Goal: Information Seeking & Learning: Learn about a topic

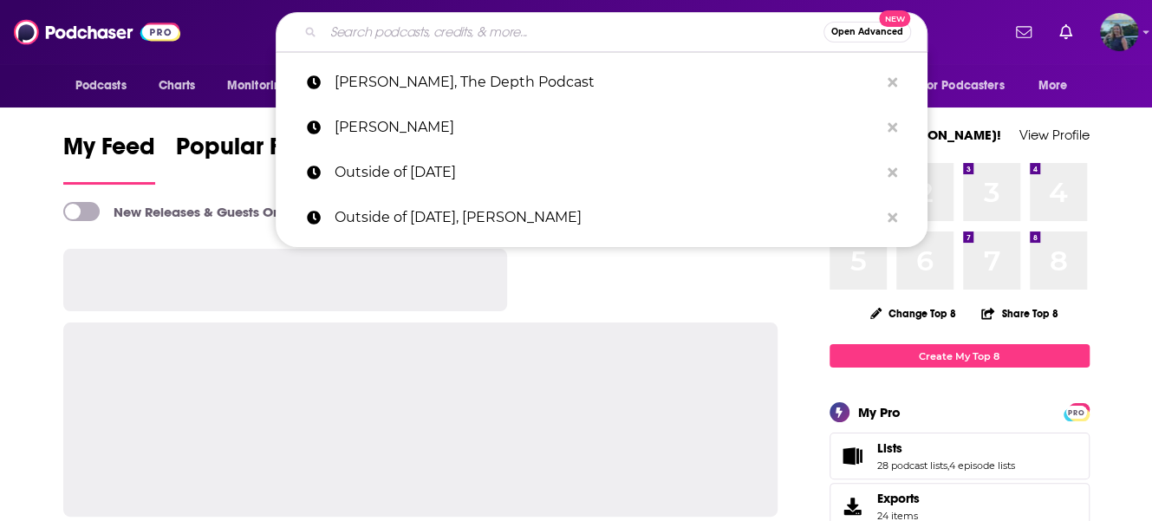
click at [515, 22] on input "Search podcasts, credits, & more..." at bounding box center [573, 32] width 500 height 28
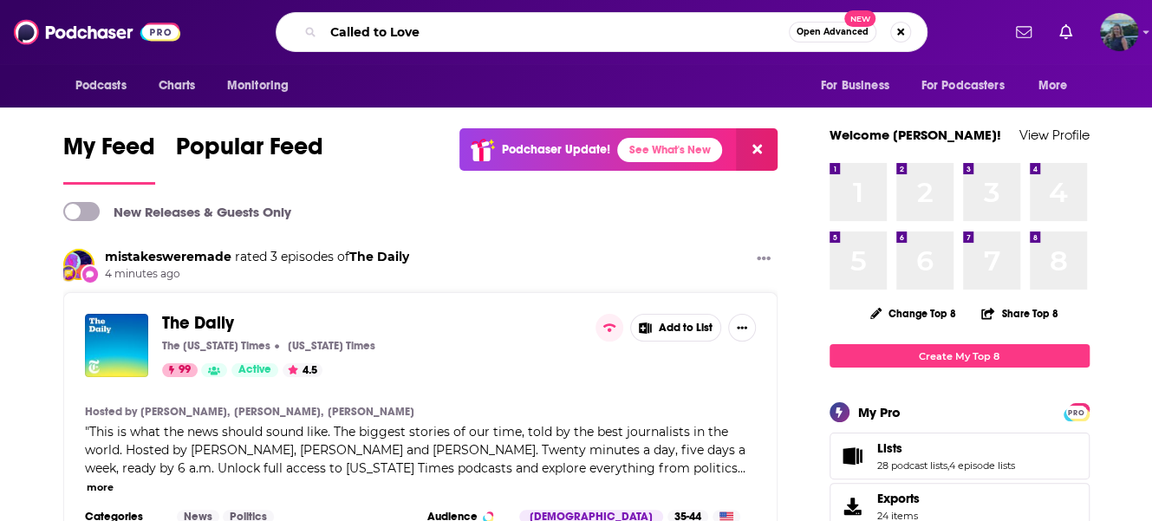
type input "Called to Love"
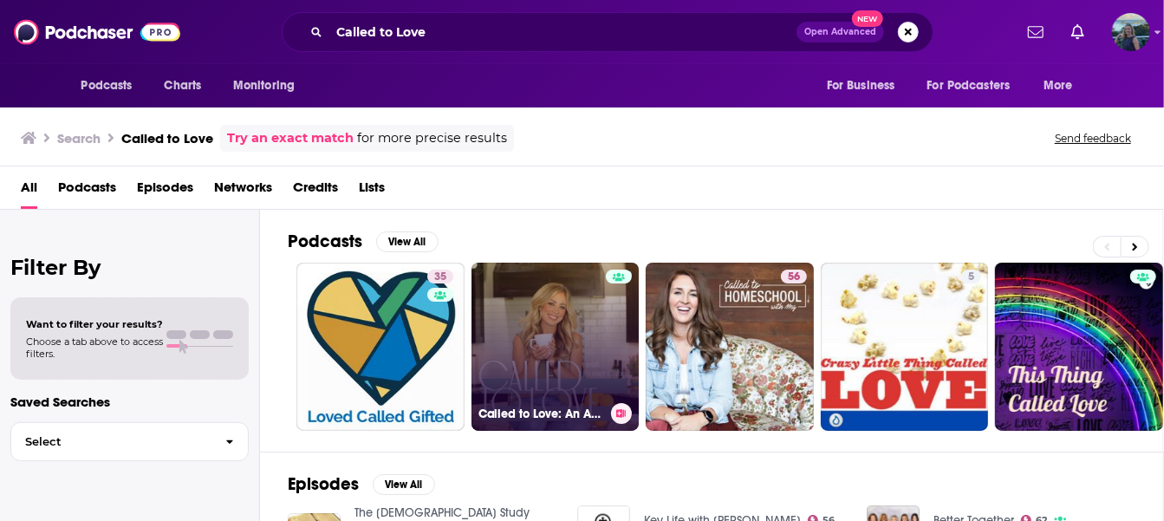
click at [558, 328] on link "Called to Love: An Adoption Podcast for [DEMOGRAPHIC_DATA] Parents - [DEMOGRAPH…" at bounding box center [555, 347] width 168 height 168
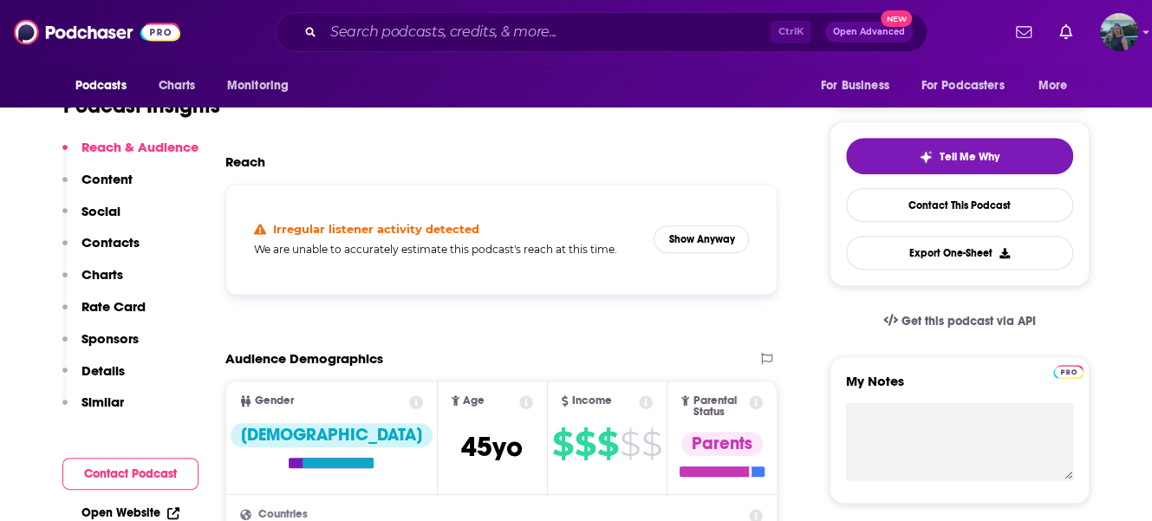
scroll to position [433, 0]
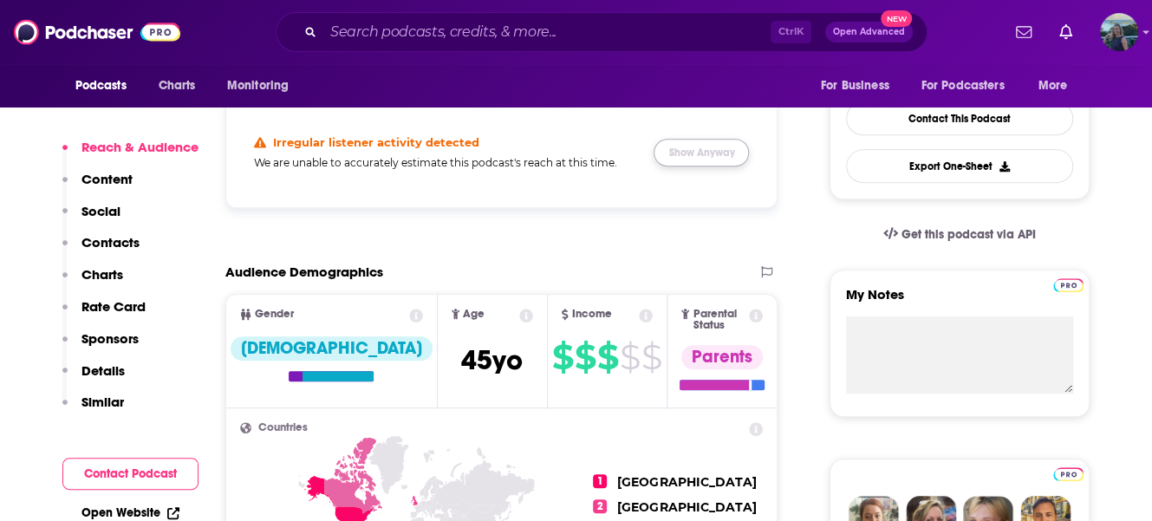
click at [689, 149] on button "Show Anyway" at bounding box center [700, 153] width 95 height 28
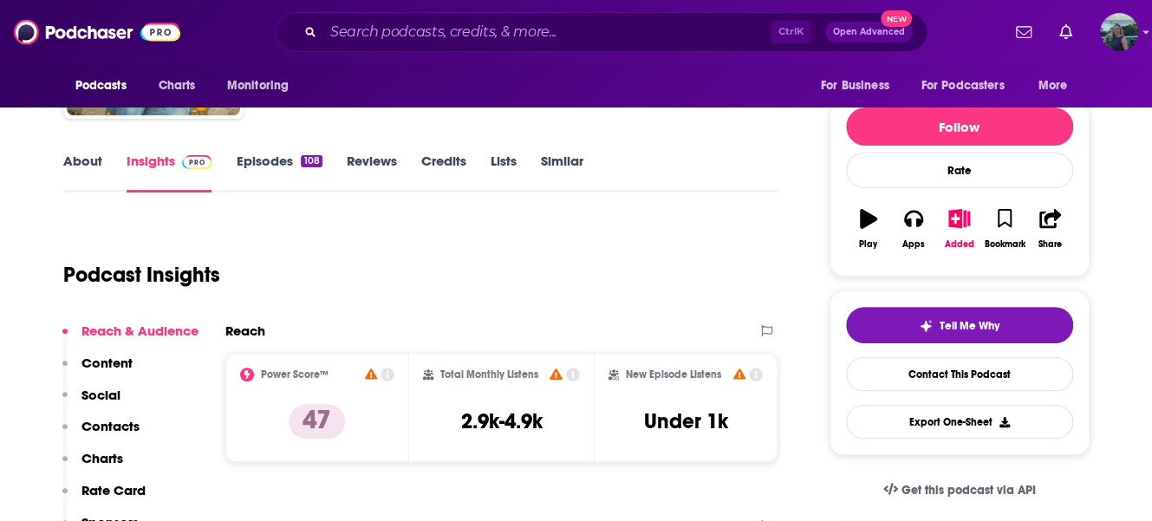
scroll to position [173, 0]
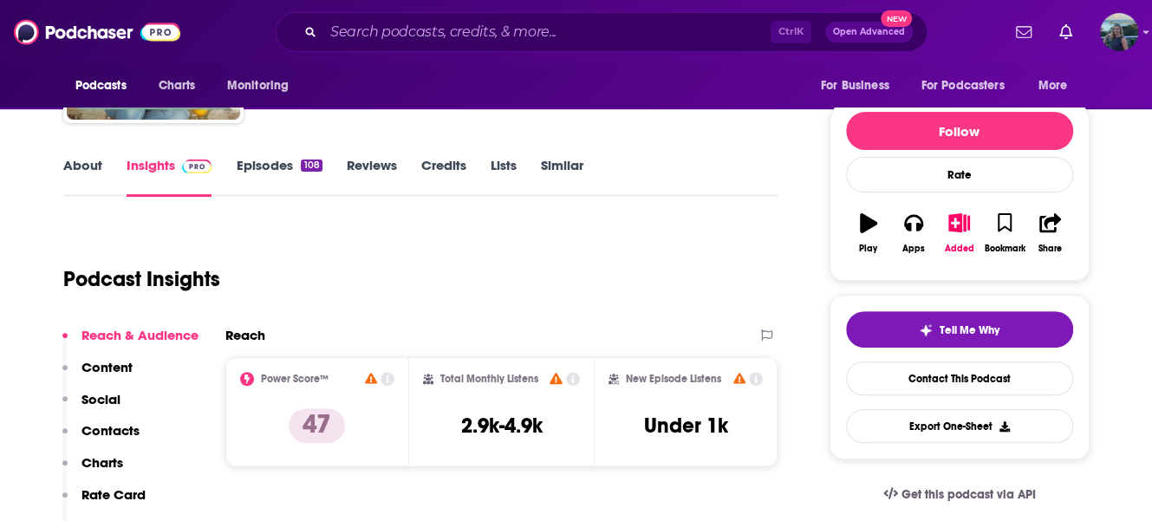
click at [86, 170] on link "About" at bounding box center [82, 177] width 39 height 40
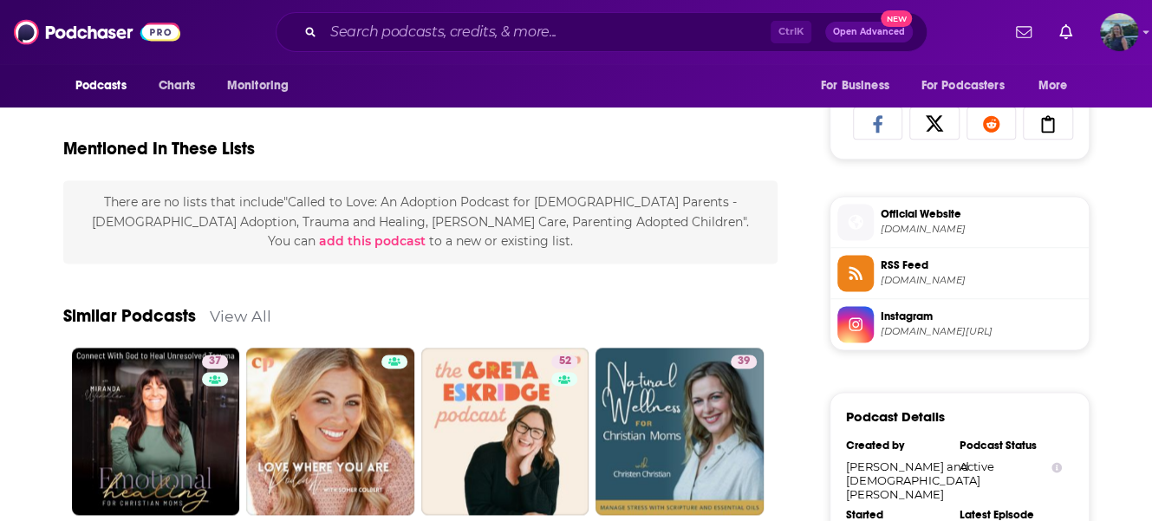
scroll to position [1213, 0]
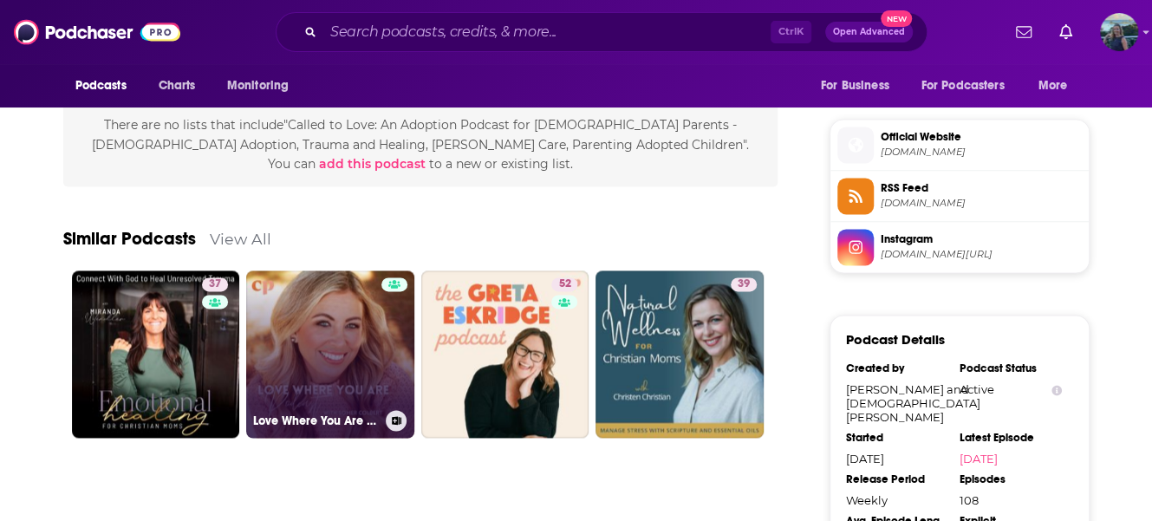
click at [330, 330] on link "Love Where You Are with [PERSON_NAME]" at bounding box center [330, 354] width 168 height 168
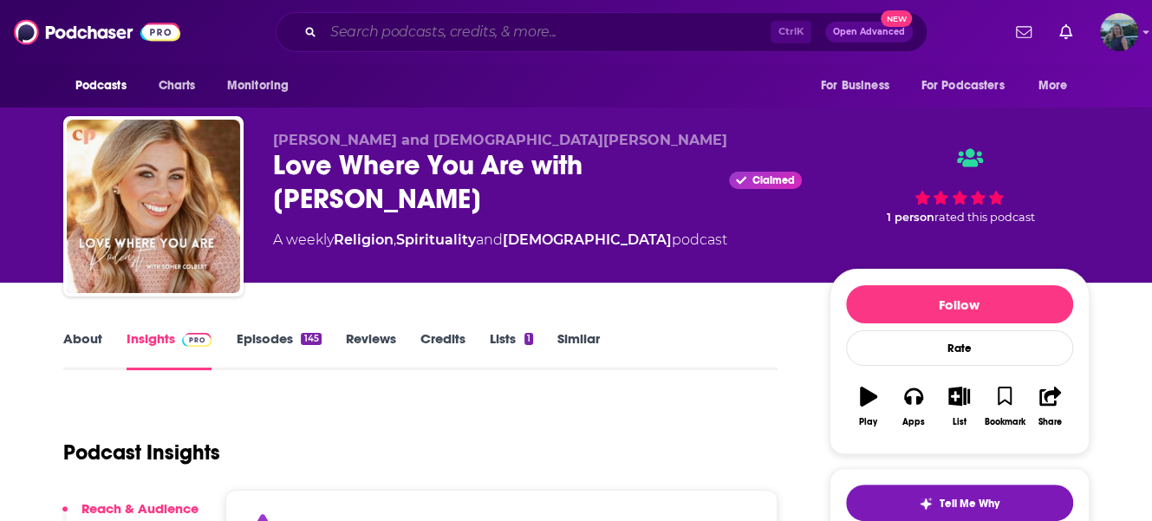
click at [542, 25] on input "Search podcasts, credits, & more..." at bounding box center [546, 32] width 447 height 28
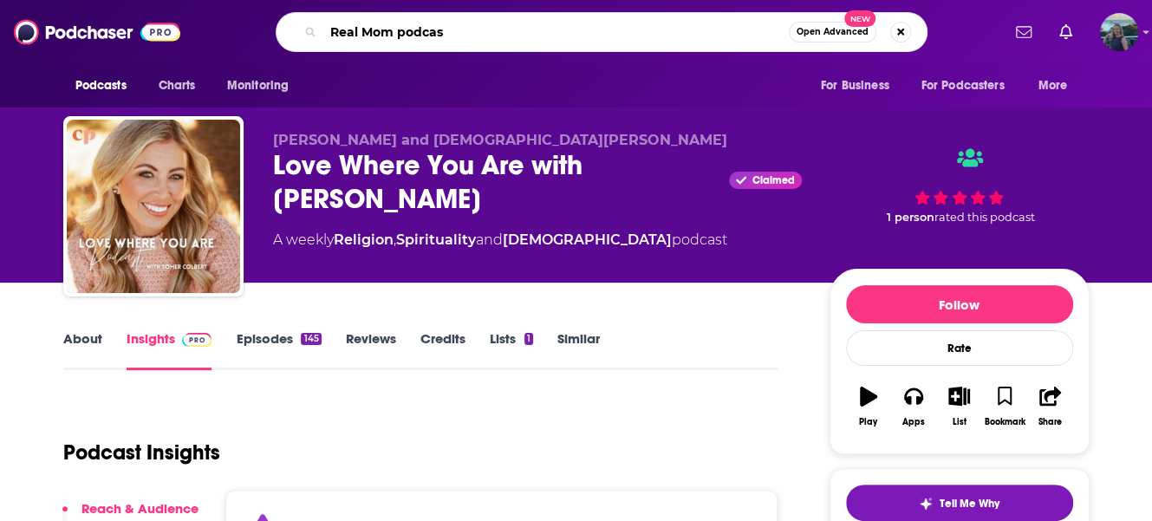
type input "Real Mom podcast"
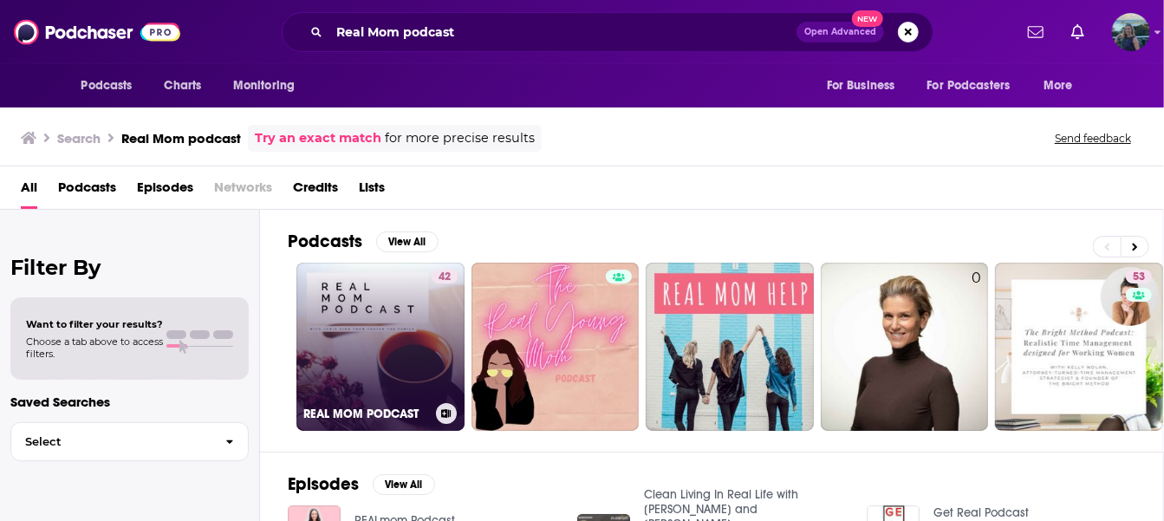
click at [322, 340] on link "42 REAL MOM PODCAST" at bounding box center [380, 347] width 168 height 168
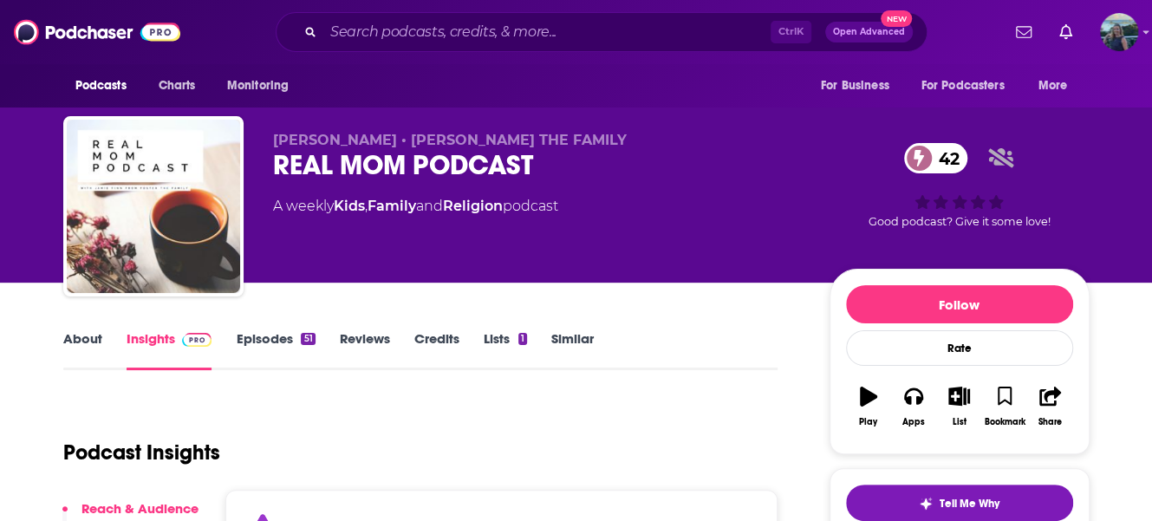
click at [80, 335] on link "About" at bounding box center [82, 350] width 39 height 40
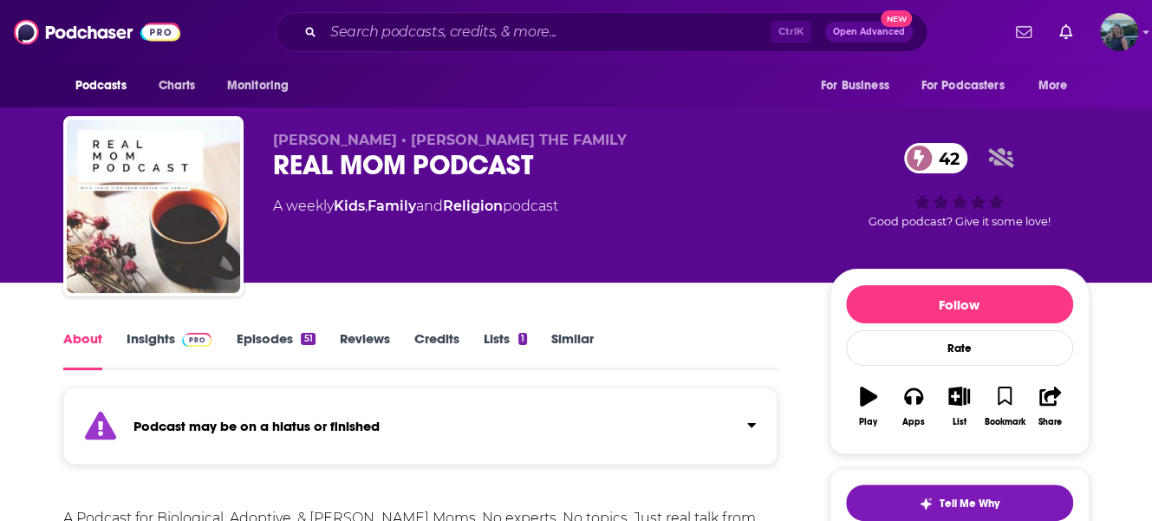
click at [157, 334] on link "Insights" at bounding box center [170, 350] width 86 height 40
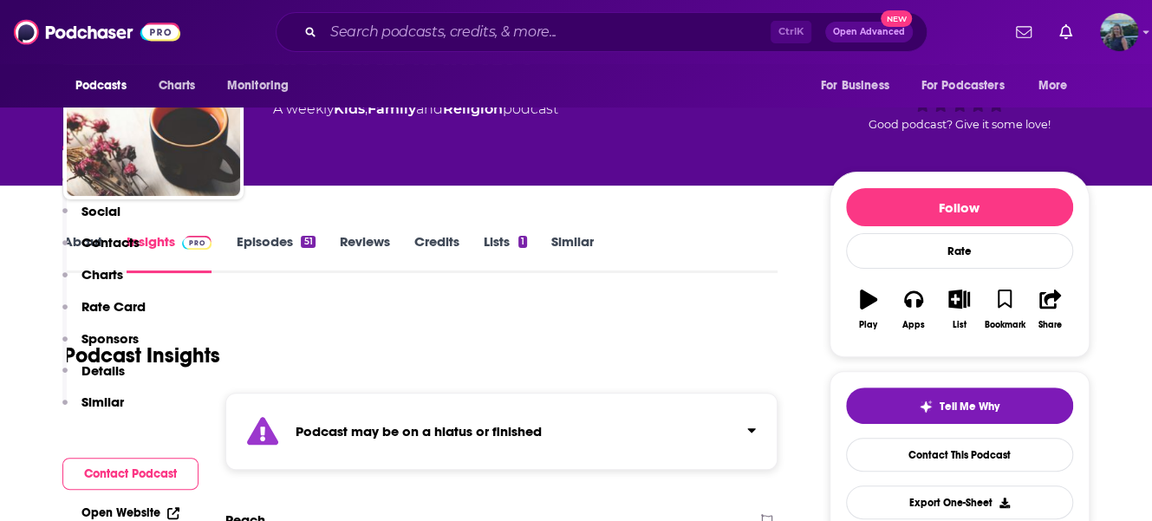
scroll to position [87, 0]
